Goal: Task Accomplishment & Management: Complete application form

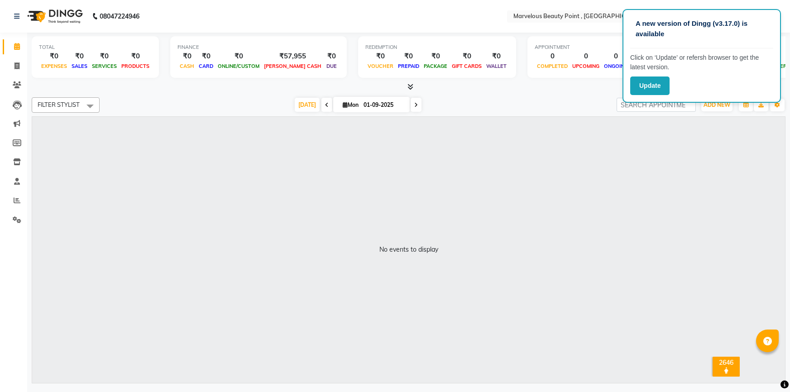
select select "ec"
click at [667, 177] on div "No events to display" at bounding box center [408, 250] width 753 height 266
drag, startPoint x: 657, startPoint y: 177, endPoint x: 709, endPoint y: 106, distance: 88.1
click at [709, 106] on span "ADD NEW" at bounding box center [717, 104] width 27 height 7
click at [691, 141] on link "ADD EXPENSE" at bounding box center [696, 145] width 74 height 12
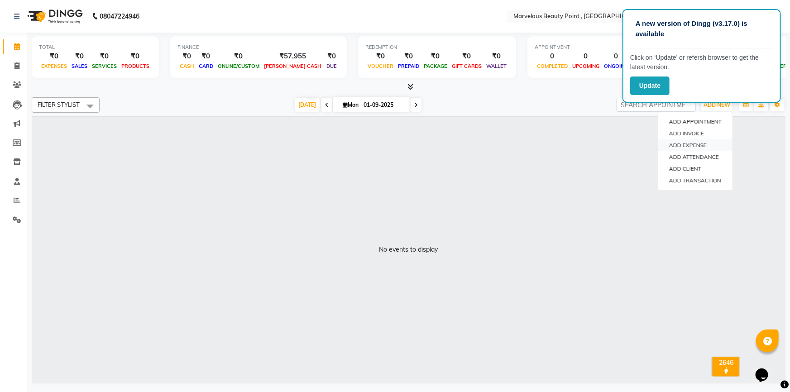
select select "1"
select select "5399"
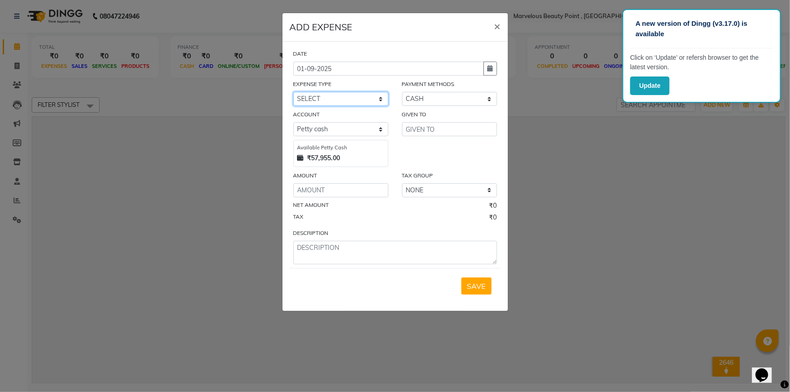
click at [329, 97] on select "SELECT Advance Salary Bank charges Car maintenance Cash transfer to bank Cash t…" at bounding box center [340, 99] width 95 height 14
select select "15436"
click at [293, 92] on select "SELECT Advance Salary Bank charges Car maintenance Cash transfer to bank Cash t…" at bounding box center [340, 99] width 95 height 14
click at [437, 135] on input "text" at bounding box center [449, 129] width 95 height 14
type input "s"
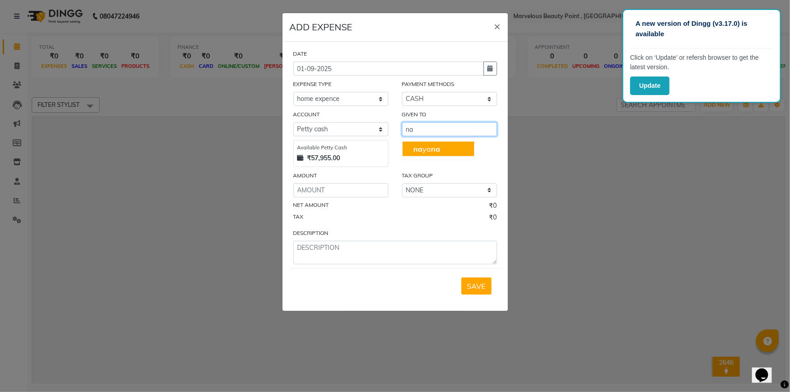
click at [406, 145] on button "na ya na" at bounding box center [439, 149] width 72 height 14
type input "[PERSON_NAME]"
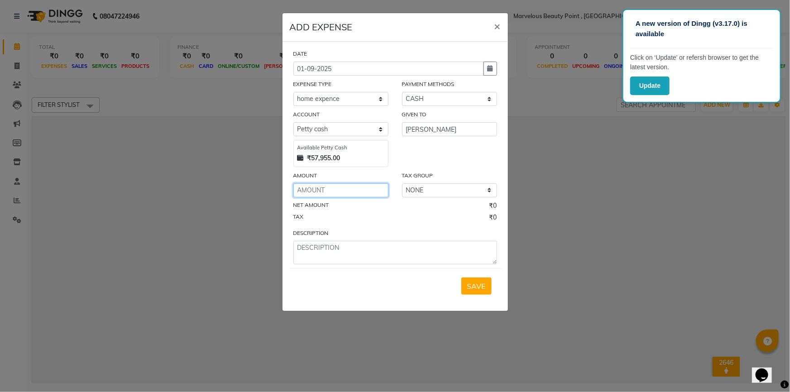
click at [308, 192] on input "number" at bounding box center [340, 190] width 95 height 14
type input "2686"
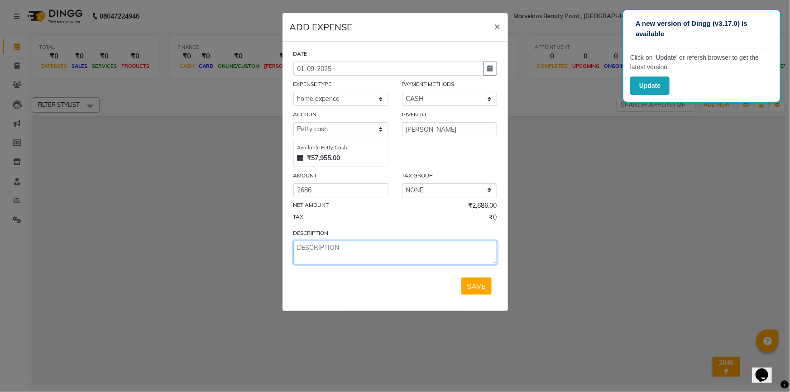
click at [332, 254] on textarea at bounding box center [395, 253] width 204 height 24
click at [325, 246] on textarea "ghi," at bounding box center [395, 253] width 204 height 24
type textarea "g"
type textarea "gheei, medam nu pearshal,[PERSON_NAME],[PERSON_NAME] , final ,"
click at [476, 281] on button "SAVE" at bounding box center [476, 286] width 30 height 17
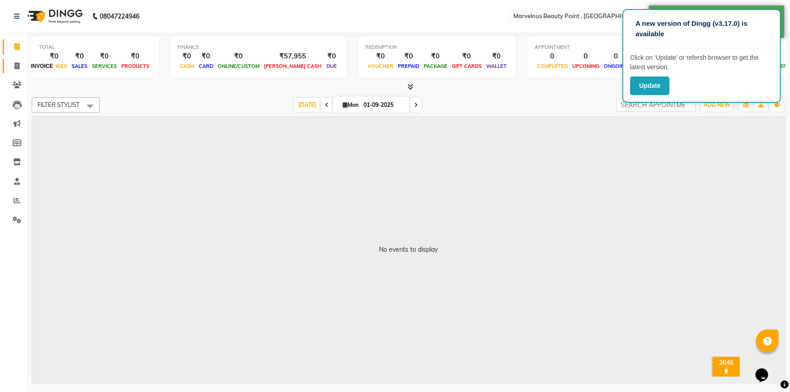
click at [19, 68] on icon at bounding box center [16, 65] width 5 height 7
select select "service"
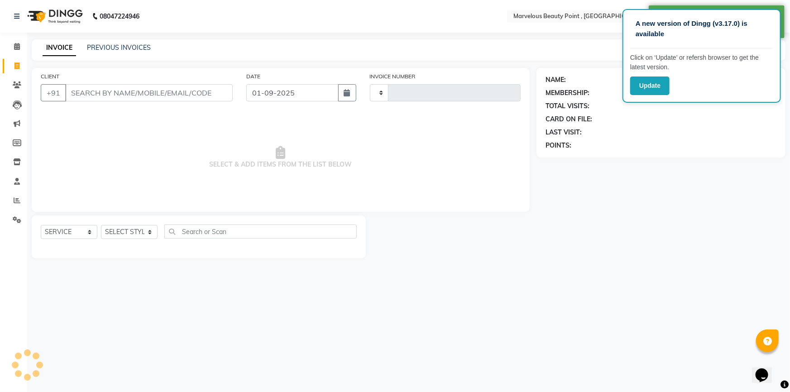
type input "0387"
select select "6391"
click at [90, 98] on input "CLIENT" at bounding box center [149, 92] width 168 height 17
select select "V"
select select "48482"
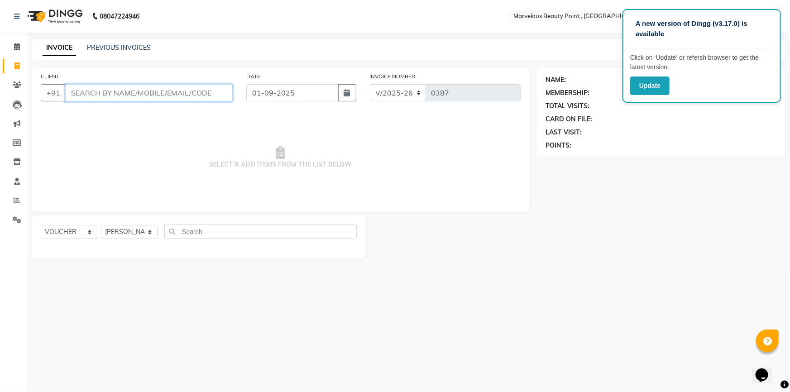
click at [83, 93] on input "CLIENT" at bounding box center [149, 92] width 168 height 17
type input "8599492501"
click at [224, 94] on span "ADD CLIENT" at bounding box center [205, 92] width 43 height 9
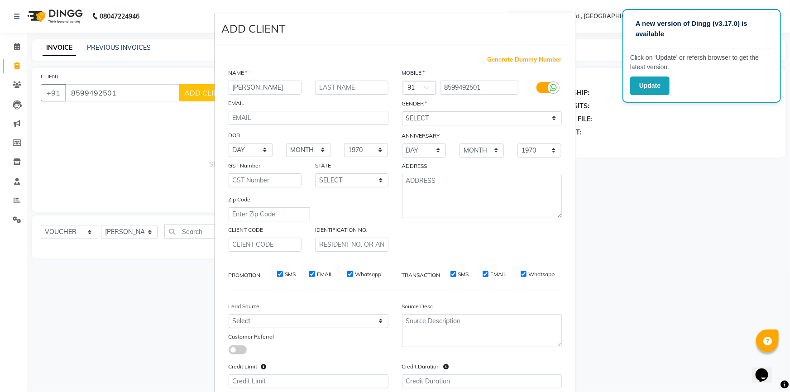
type input "[PERSON_NAME]"
click at [324, 88] on input "text" at bounding box center [351, 88] width 73 height 14
type input "[PERSON_NAME]"
click at [403, 118] on select "SELECT [DEMOGRAPHIC_DATA] [DEMOGRAPHIC_DATA] OTHER PREFER NOT TO SAY" at bounding box center [482, 118] width 160 height 14
select select "[DEMOGRAPHIC_DATA]"
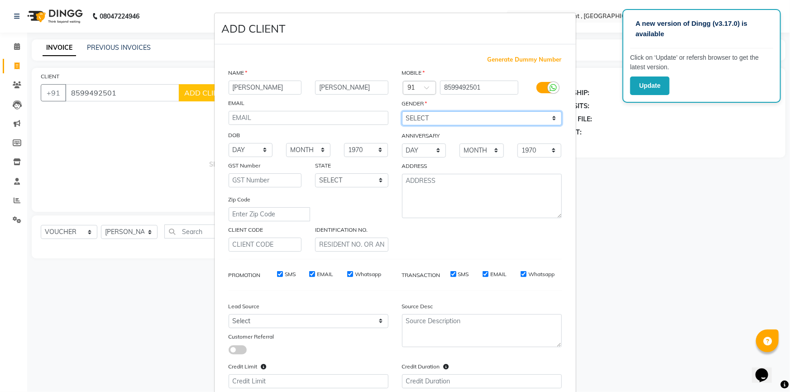
click at [402, 111] on select "SELECT [DEMOGRAPHIC_DATA] [DEMOGRAPHIC_DATA] OTHER PREFER NOT TO SAY" at bounding box center [482, 118] width 160 height 14
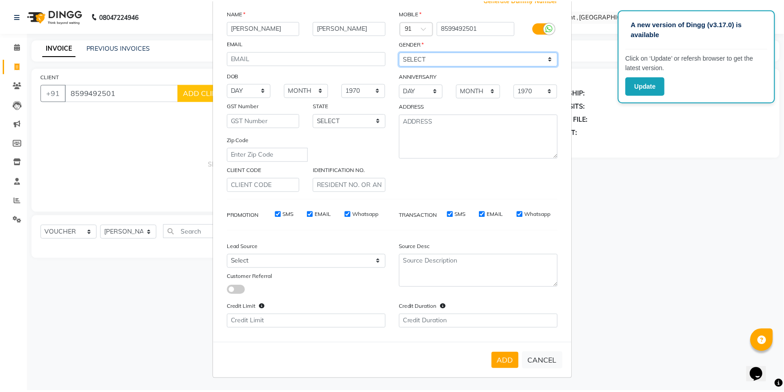
scroll to position [62, 0]
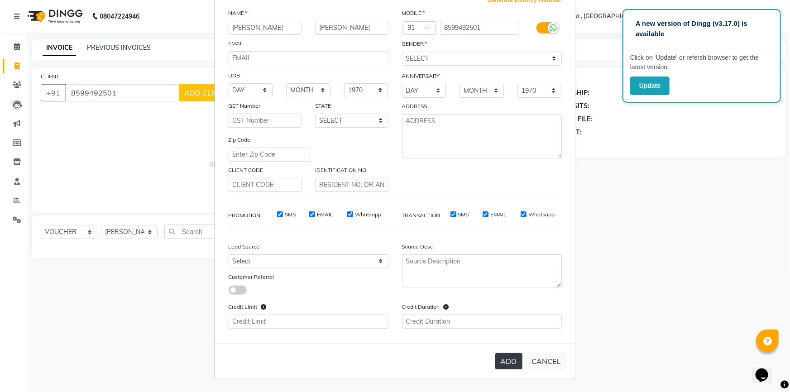
click at [506, 359] on button "ADD" at bounding box center [508, 361] width 27 height 16
select select
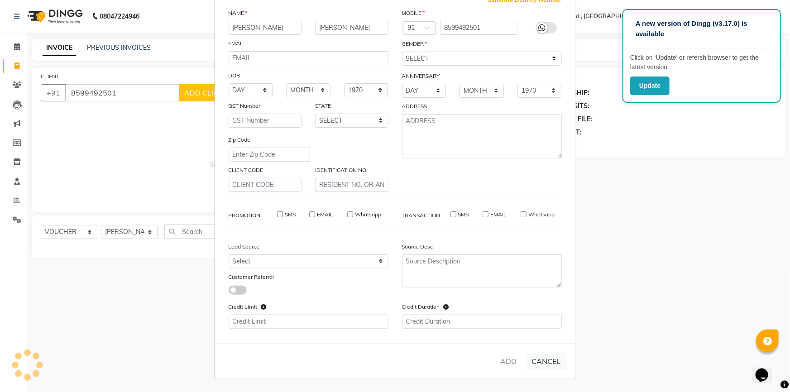
select select
checkbox input "false"
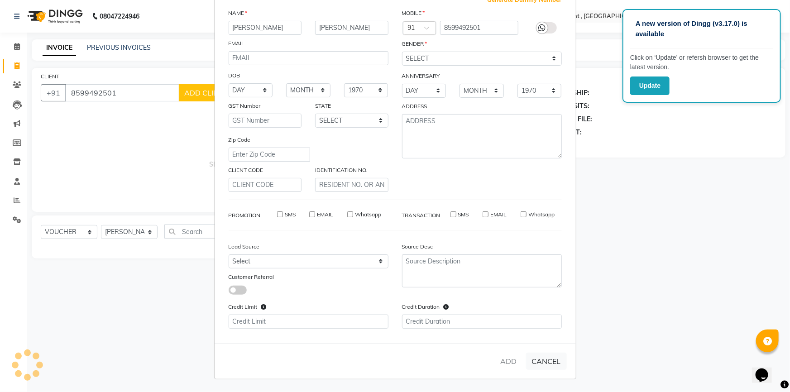
checkbox input "false"
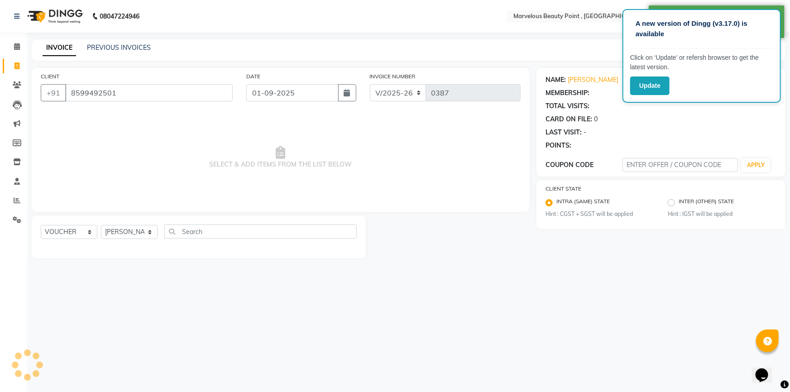
select select "1: Object"
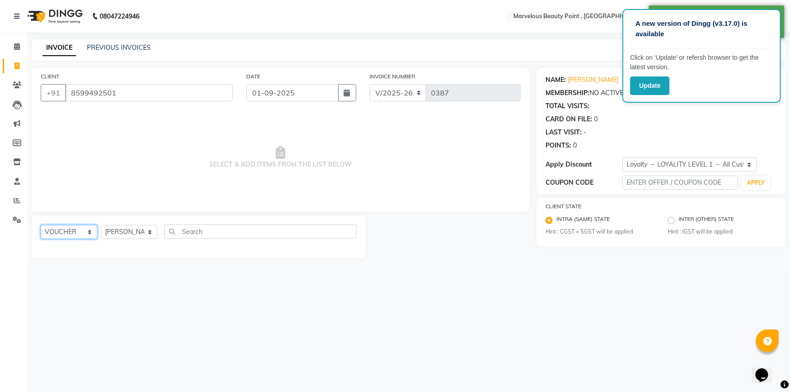
click at [72, 233] on select "SELECT SERVICE PRODUCT MEMBERSHIP PACKAGE VOUCHER PREPAID GIFT CARD" at bounding box center [69, 232] width 57 height 14
select select "service"
click at [41, 225] on select "SELECT SERVICE PRODUCT MEMBERSHIP PACKAGE VOUCHER PREPAID GIFT CARD" at bounding box center [69, 232] width 57 height 14
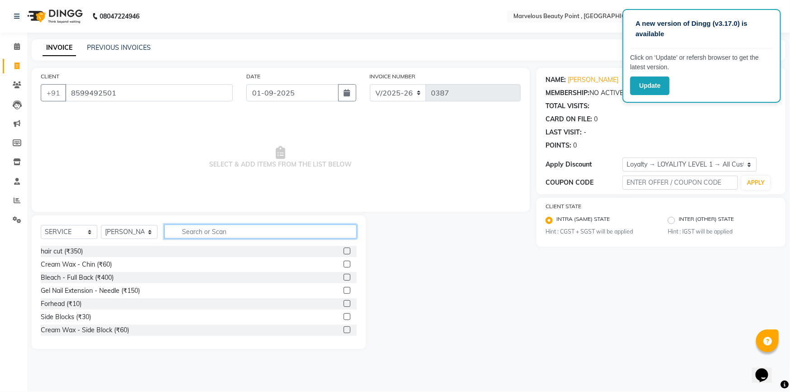
click at [230, 230] on input "text" at bounding box center [260, 232] width 192 height 14
type input "e"
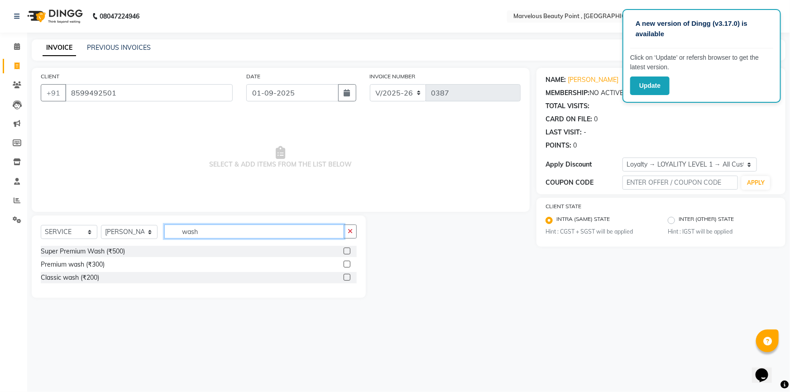
type input "wash"
click at [346, 264] on label at bounding box center [347, 264] width 7 height 7
click at [346, 264] on input "checkbox" at bounding box center [347, 265] width 6 height 6
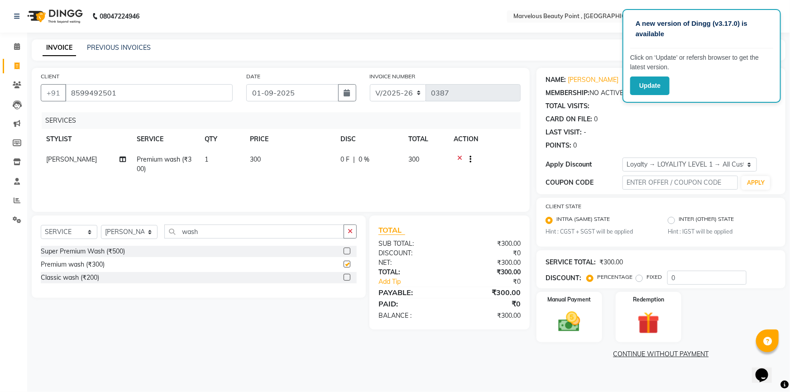
checkbox input "false"
click at [115, 231] on select "SELECT STYLIST [PERSON_NAME] [PERSON_NAME] [PERSON_NAME]" at bounding box center [129, 232] width 57 height 14
select select "66154"
click at [101, 225] on select "SELECT STYLIST [PERSON_NAME] [PERSON_NAME] [PERSON_NAME]" at bounding box center [129, 232] width 57 height 14
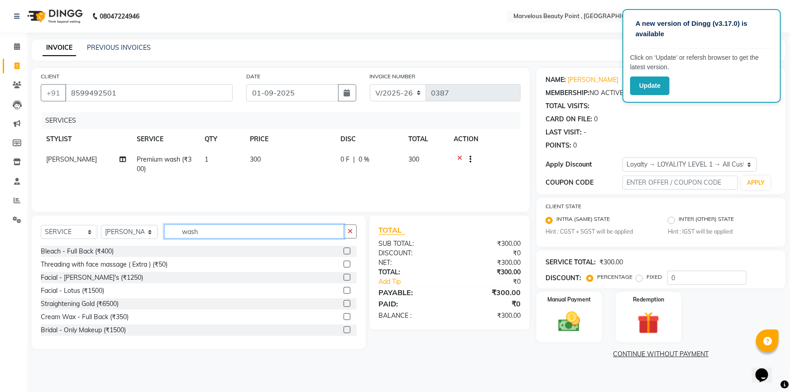
click at [225, 232] on input "wash" at bounding box center [254, 232] width 180 height 14
type input "w"
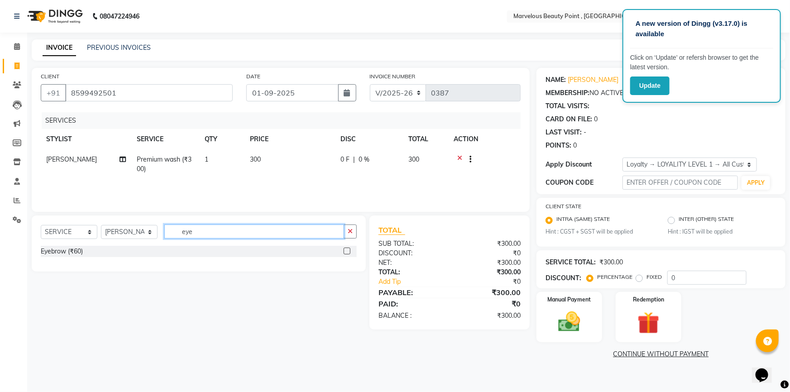
type input "eye"
drag, startPoint x: 346, startPoint y: 250, endPoint x: 331, endPoint y: 236, distance: 21.1
click at [345, 250] on label at bounding box center [347, 251] width 7 height 7
click at [345, 250] on input "checkbox" at bounding box center [347, 252] width 6 height 6
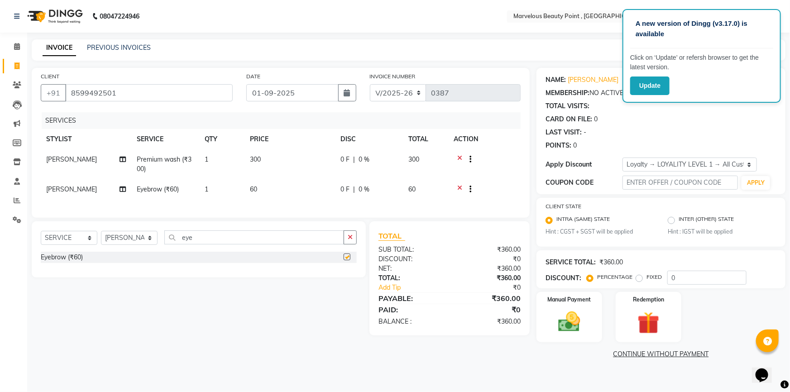
checkbox input "false"
click at [252, 187] on span "60" at bounding box center [253, 189] width 7 height 8
select select "66154"
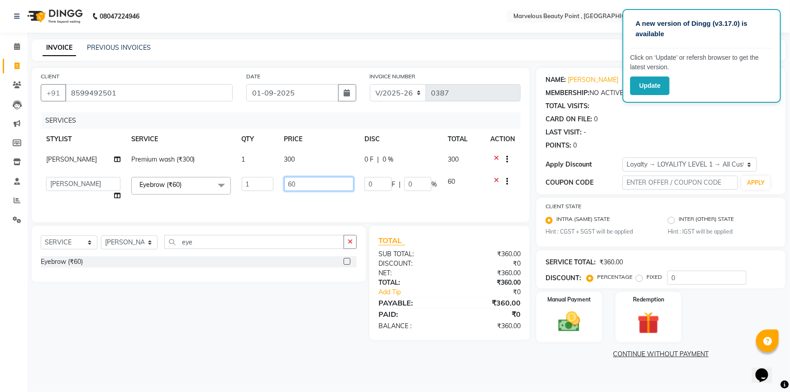
click at [292, 181] on input "60" at bounding box center [319, 184] width 70 height 14
type input "50"
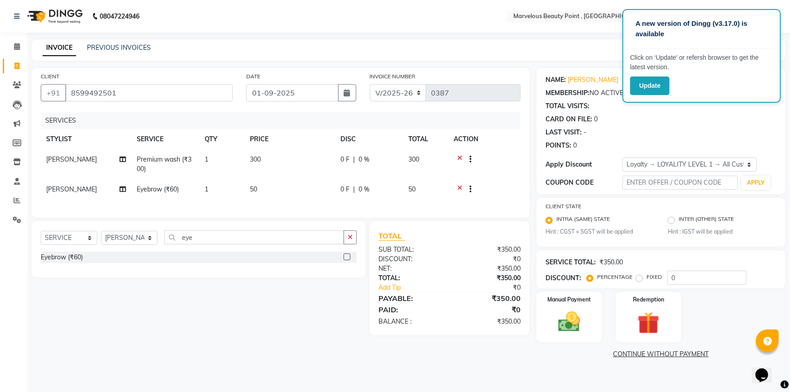
click at [293, 200] on td "50" at bounding box center [290, 190] width 91 height 22
select select "66154"
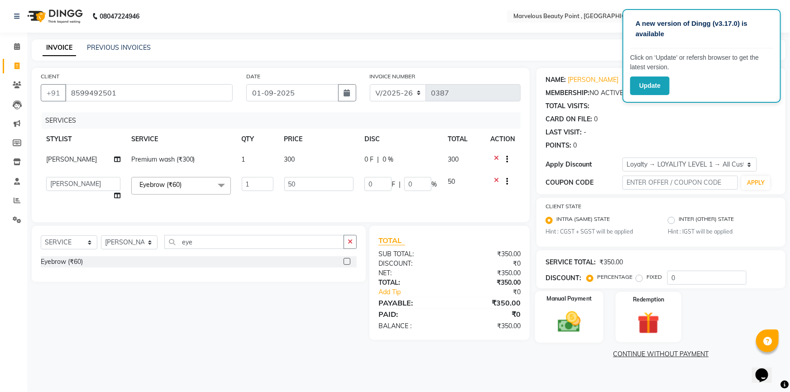
click at [598, 330] on div "Manual Payment" at bounding box center [569, 317] width 68 height 52
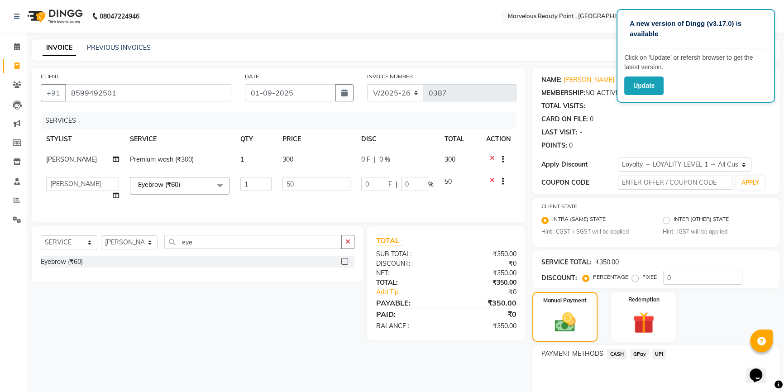
click at [658, 351] on span "UPI" at bounding box center [660, 354] width 14 height 10
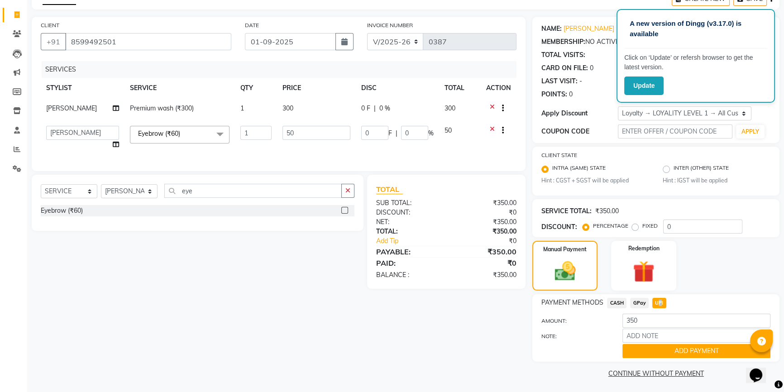
scroll to position [53, 0]
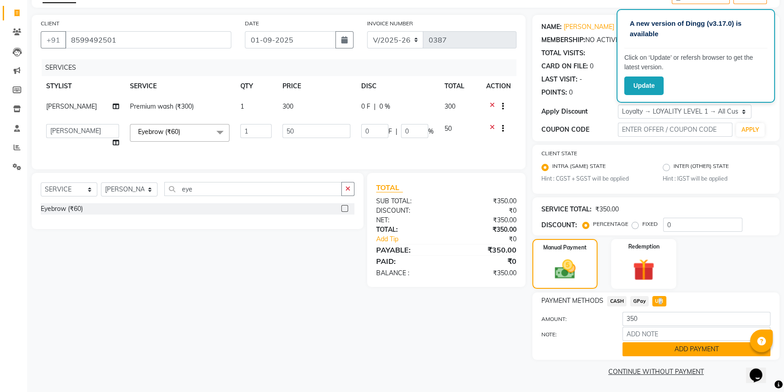
click at [680, 349] on button "ADD PAYMENT" at bounding box center [697, 349] width 148 height 14
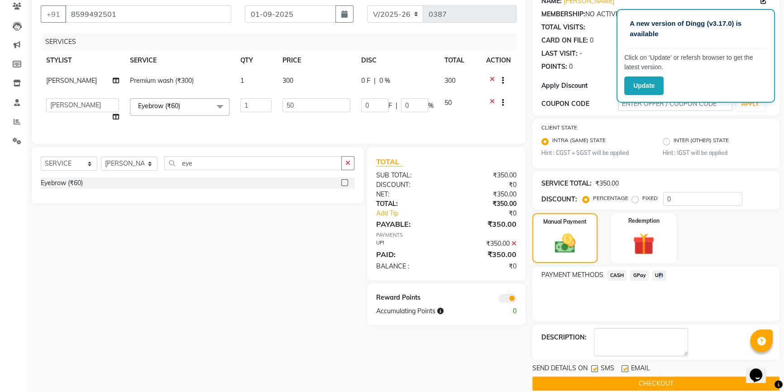
scroll to position [91, 0]
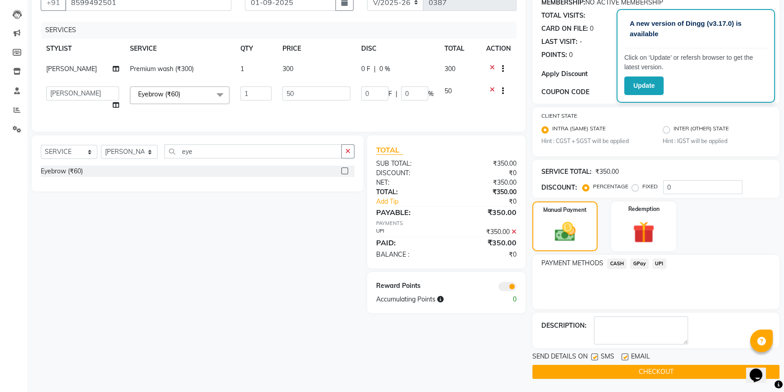
click at [506, 291] on span at bounding box center [508, 286] width 18 height 9
click at [517, 288] on input "checkbox" at bounding box center [517, 288] width 0 height 0
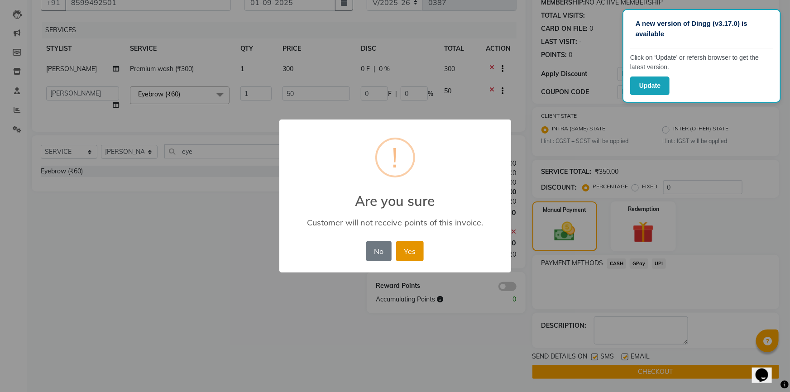
click at [421, 250] on button "Yes" at bounding box center [410, 251] width 28 height 20
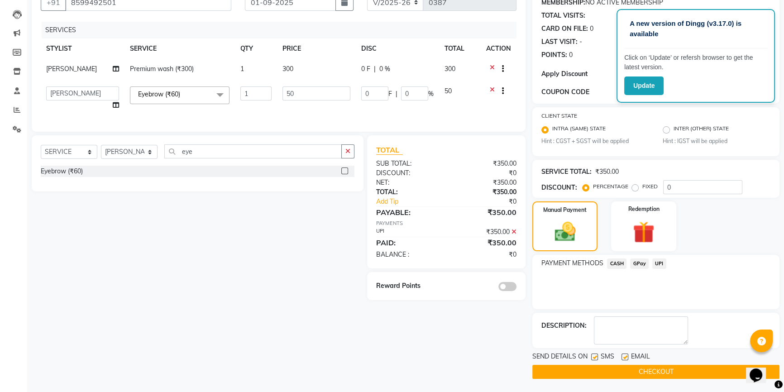
click at [582, 371] on button "CHECKOUT" at bounding box center [656, 372] width 247 height 14
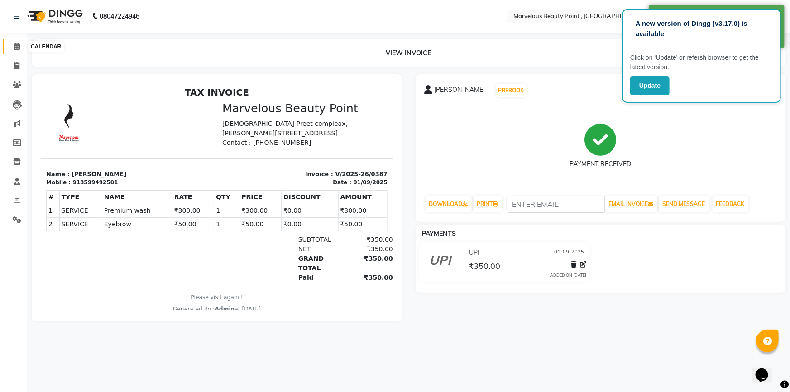
click at [17, 45] on icon at bounding box center [17, 46] width 6 height 7
